Goal: Task Accomplishment & Management: Use online tool/utility

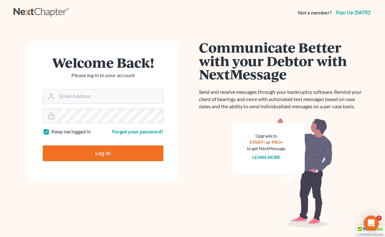
type input "[EMAIL_ADDRESS][DOMAIN_NAME]"
click at [132, 151] on input "Log In" at bounding box center [103, 153] width 121 height 16
type input "Thinking..."
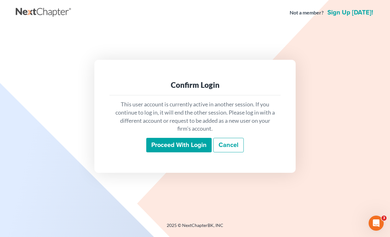
drag, startPoint x: 182, startPoint y: 146, endPoint x: 191, endPoint y: 150, distance: 9.9
click at [182, 146] on input "Proceed with login" at bounding box center [178, 145] width 65 height 14
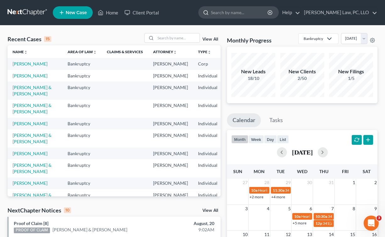
click at [245, 12] on input "search" at bounding box center [240, 13] width 58 height 12
type input "[PERSON_NAME]"
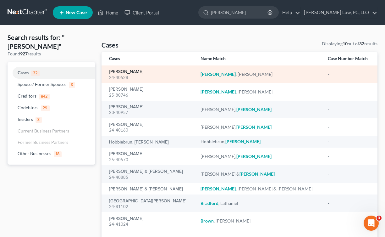
click at [136, 70] on link "[PERSON_NAME]" at bounding box center [126, 71] width 34 height 4
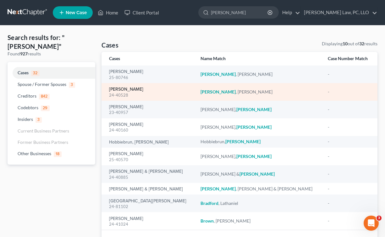
click at [135, 90] on link "[PERSON_NAME]" at bounding box center [126, 89] width 34 height 4
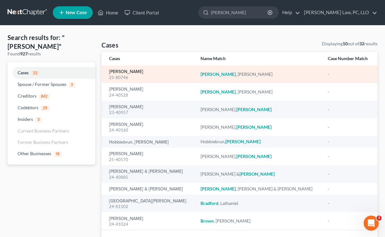
click at [137, 72] on link "[PERSON_NAME]" at bounding box center [126, 71] width 34 height 4
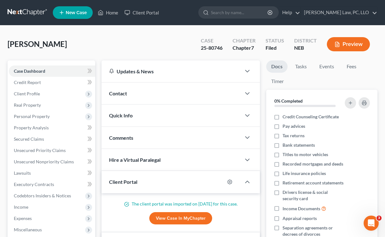
scroll to position [588, 0]
drag, startPoint x: 68, startPoint y: 118, endPoint x: 75, endPoint y: 118, distance: 6.9
click at [68, 118] on span "Personal Property" at bounding box center [52, 116] width 86 height 11
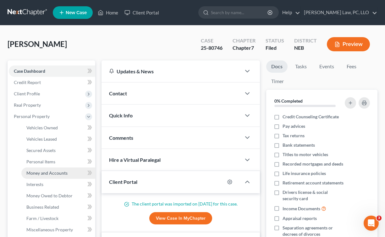
click at [68, 171] on link "Money and Accounts" at bounding box center [58, 172] width 74 height 11
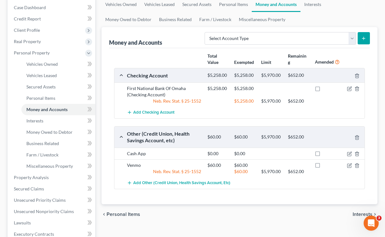
scroll to position [63, 0]
click at [164, 233] on div "Vehicles Owned Vehicles Leased Secured Assets Personal Items Money and Accounts…" at bounding box center [239, 178] width 282 height 363
